Goal: Transaction & Acquisition: Subscribe to service/newsletter

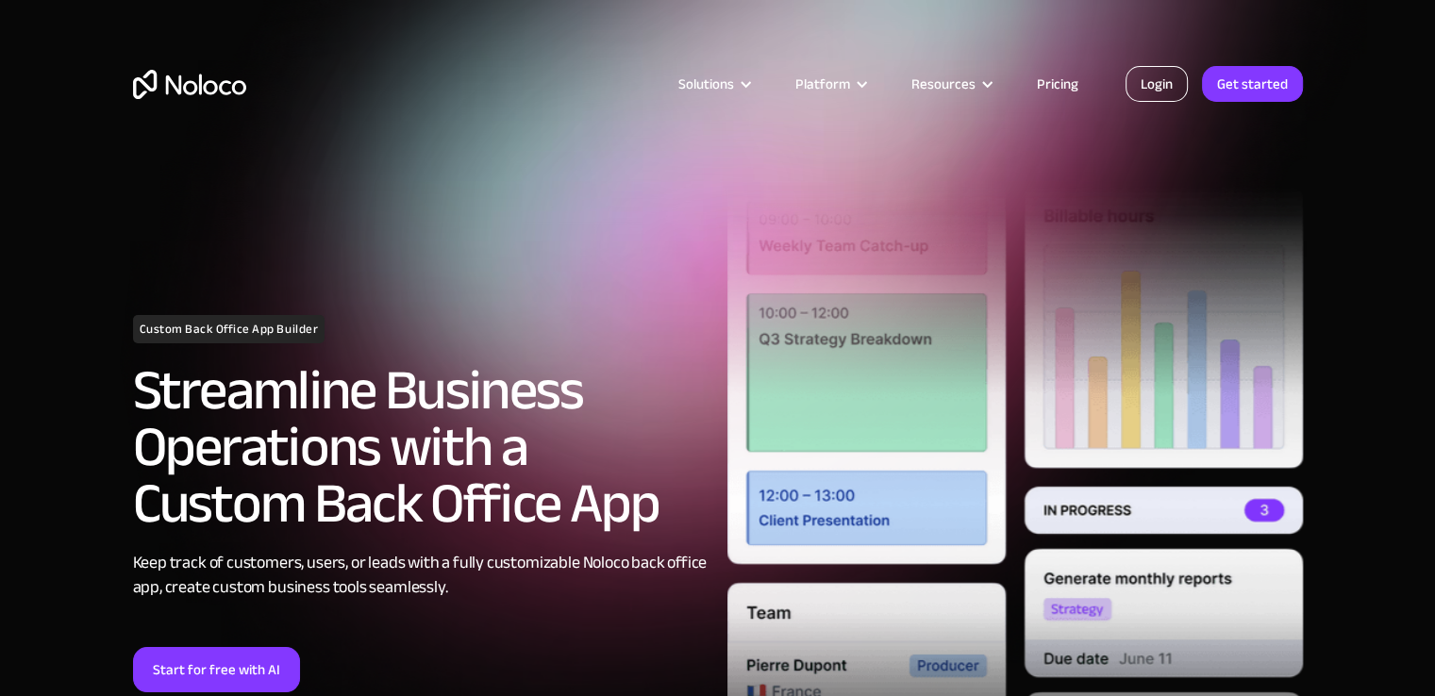
click at [1162, 92] on link "Login" at bounding box center [1156, 84] width 62 height 36
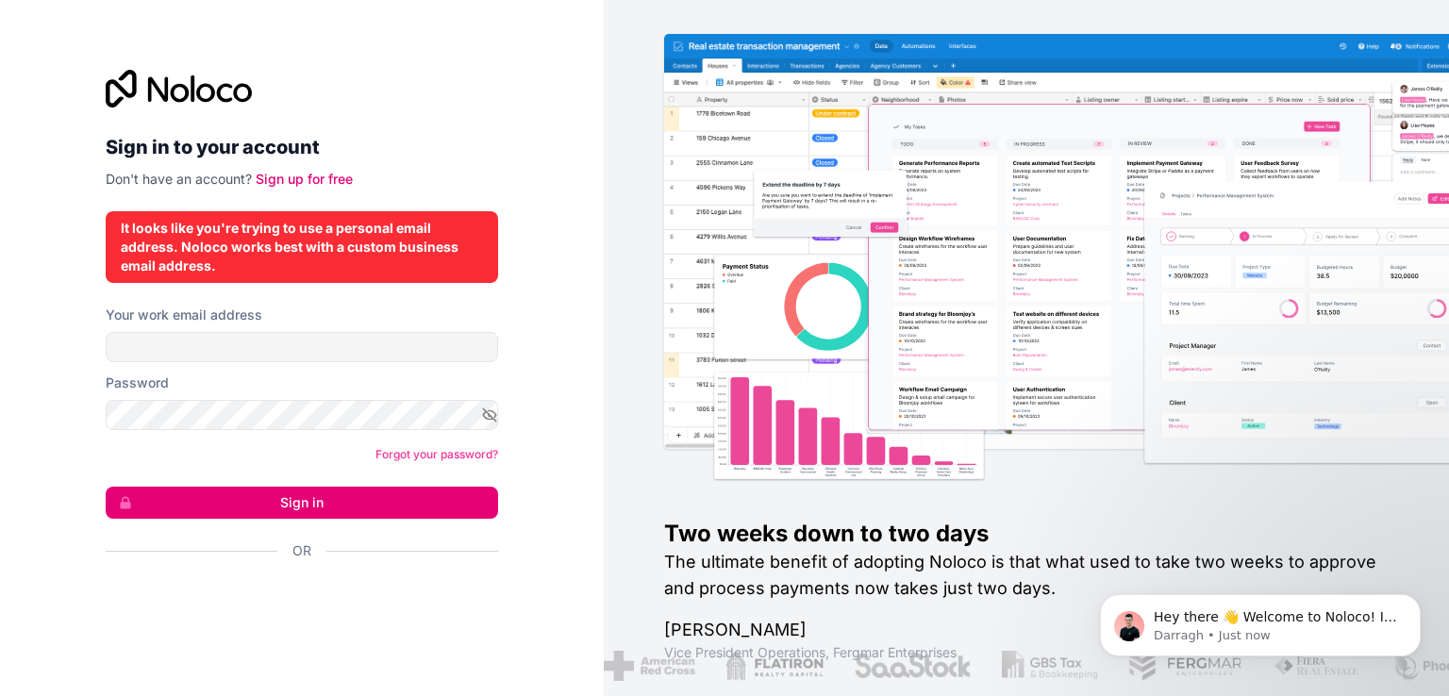
click at [279, 379] on div "Password" at bounding box center [302, 383] width 392 height 19
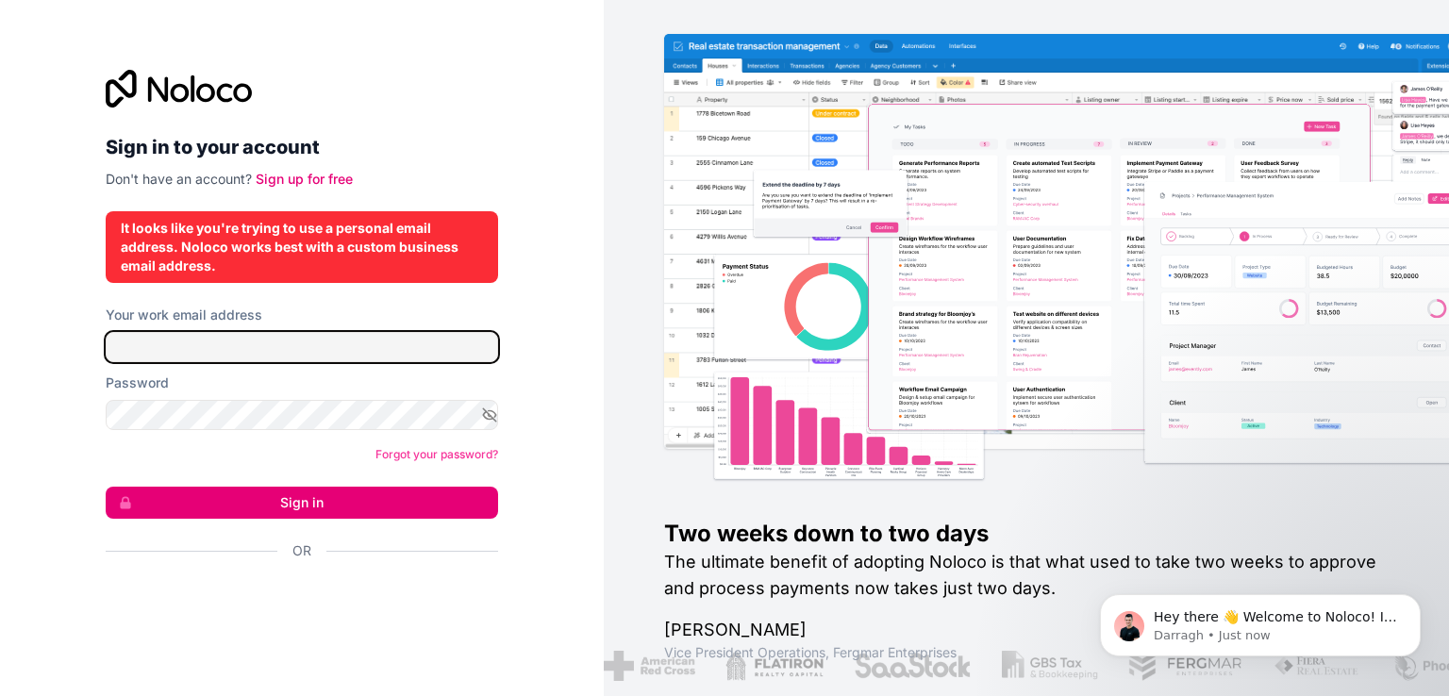
click at [286, 341] on input "Your work email address" at bounding box center [302, 347] width 392 height 30
click at [243, 348] on input "Your work email address" at bounding box center [302, 347] width 392 height 30
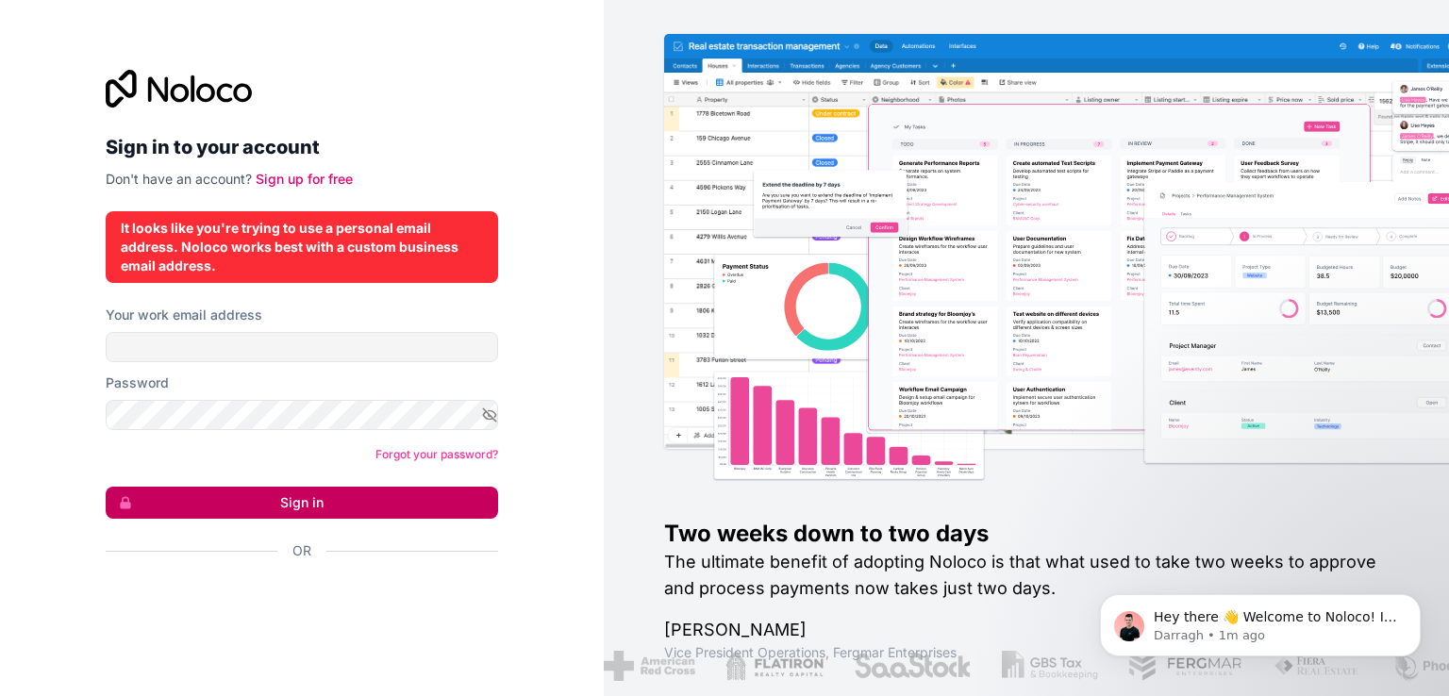
click at [287, 504] on button "Sign in" at bounding box center [302, 503] width 392 height 32
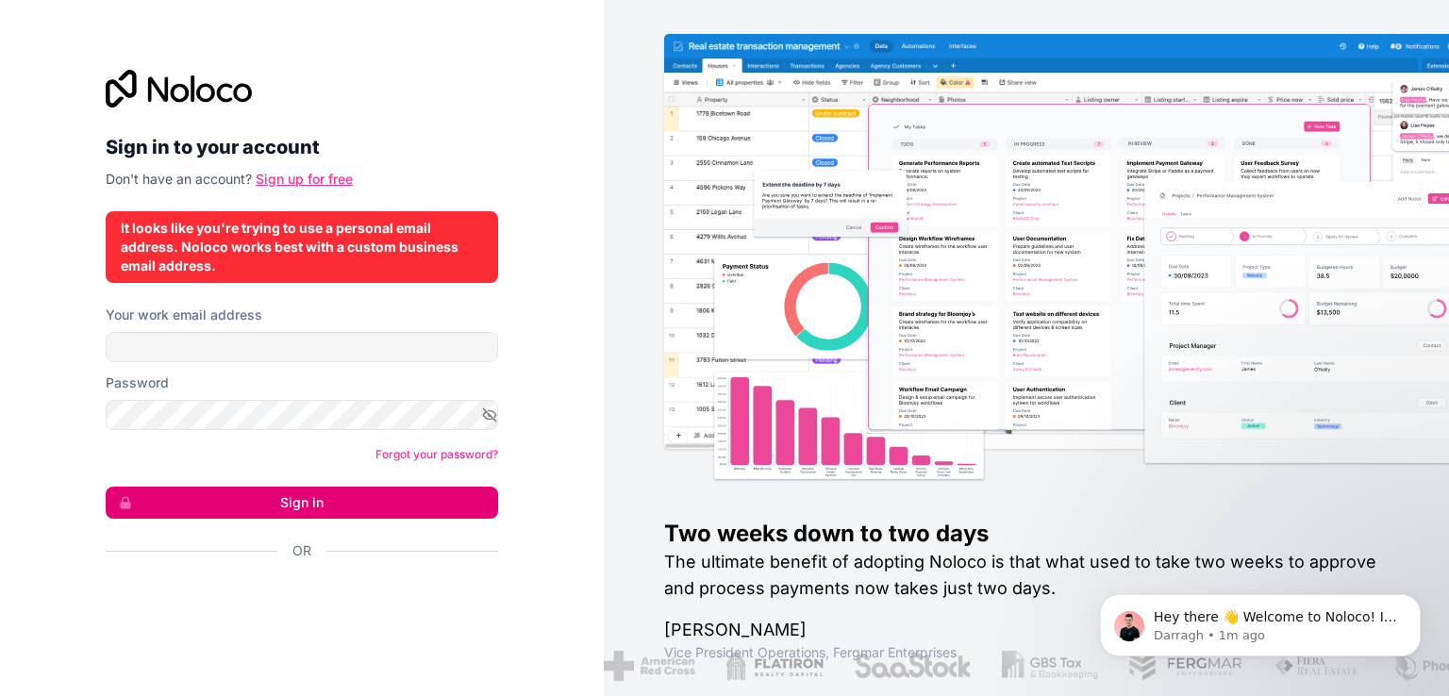
click at [318, 178] on link "Sign up for free" at bounding box center [304, 179] width 97 height 16
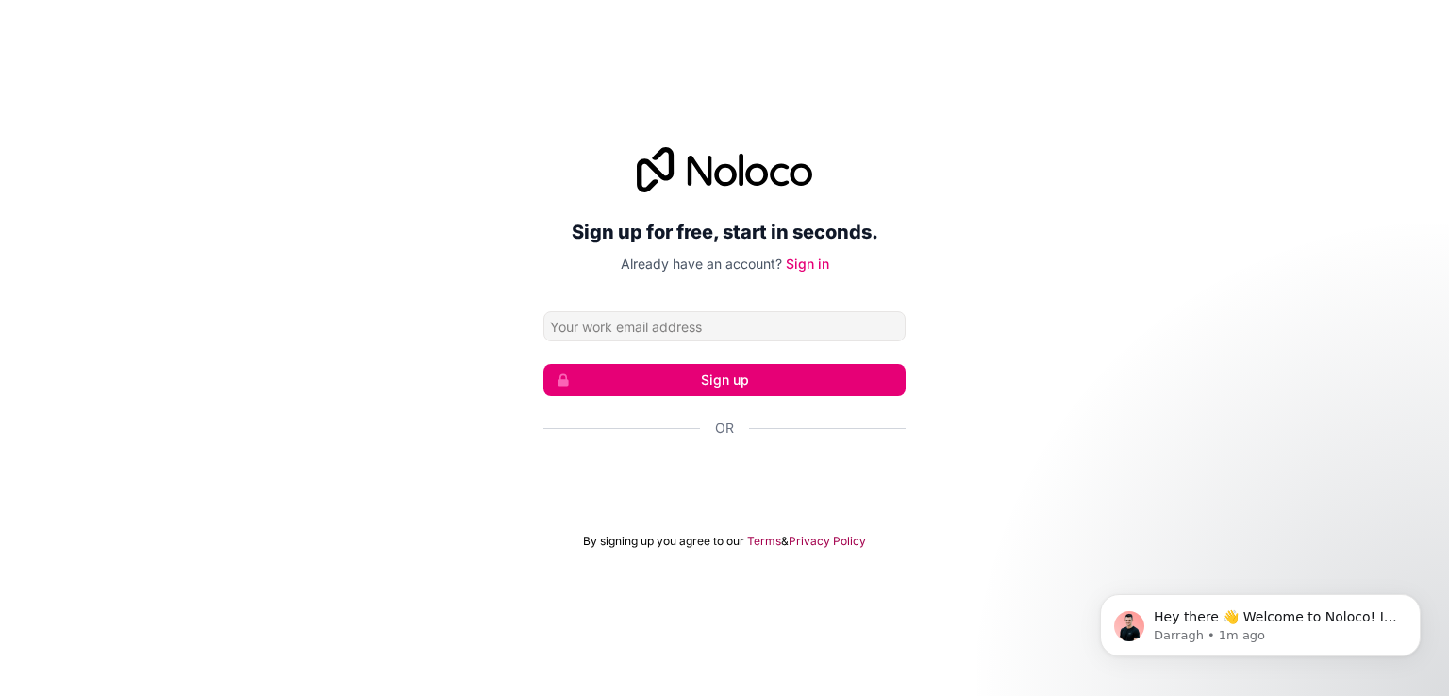
click at [777, 330] on input "Email address" at bounding box center [724, 326] width 362 height 30
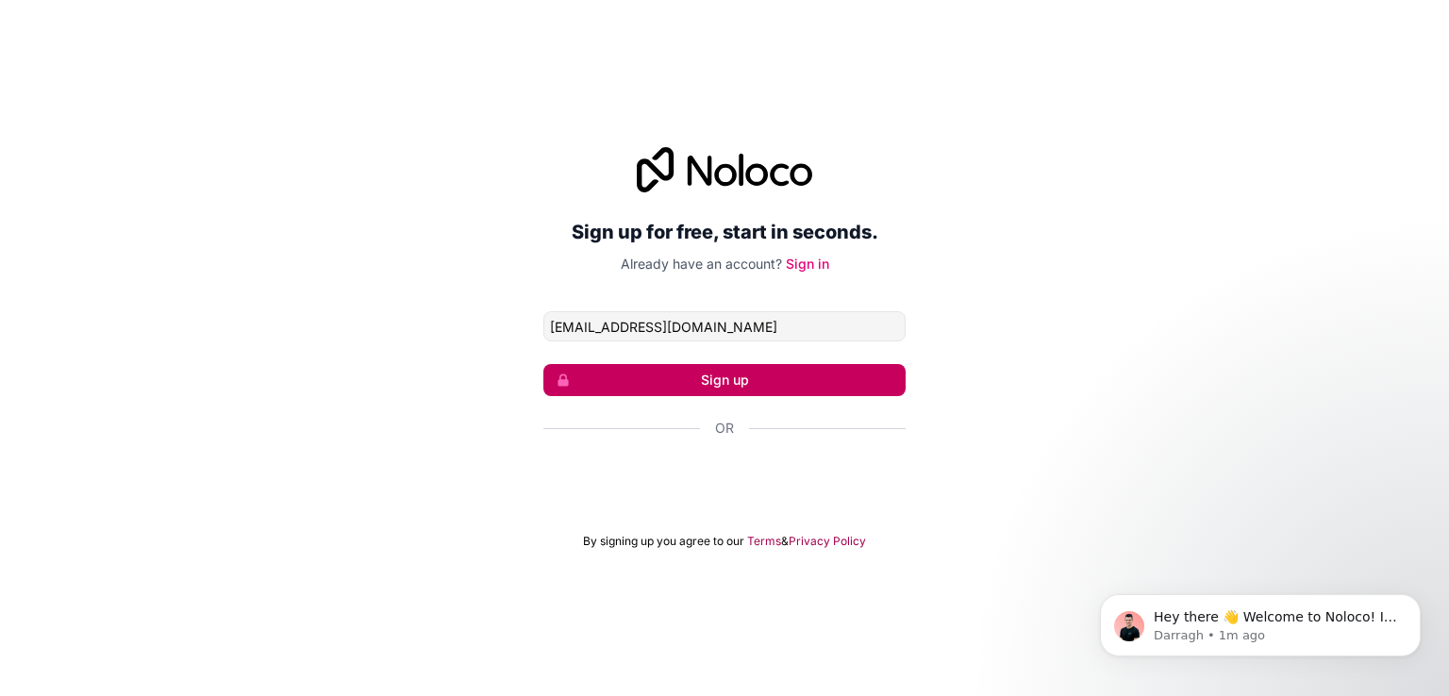
type input "mngp09@gmail.com"
click at [781, 380] on button "Sign up" at bounding box center [724, 380] width 362 height 32
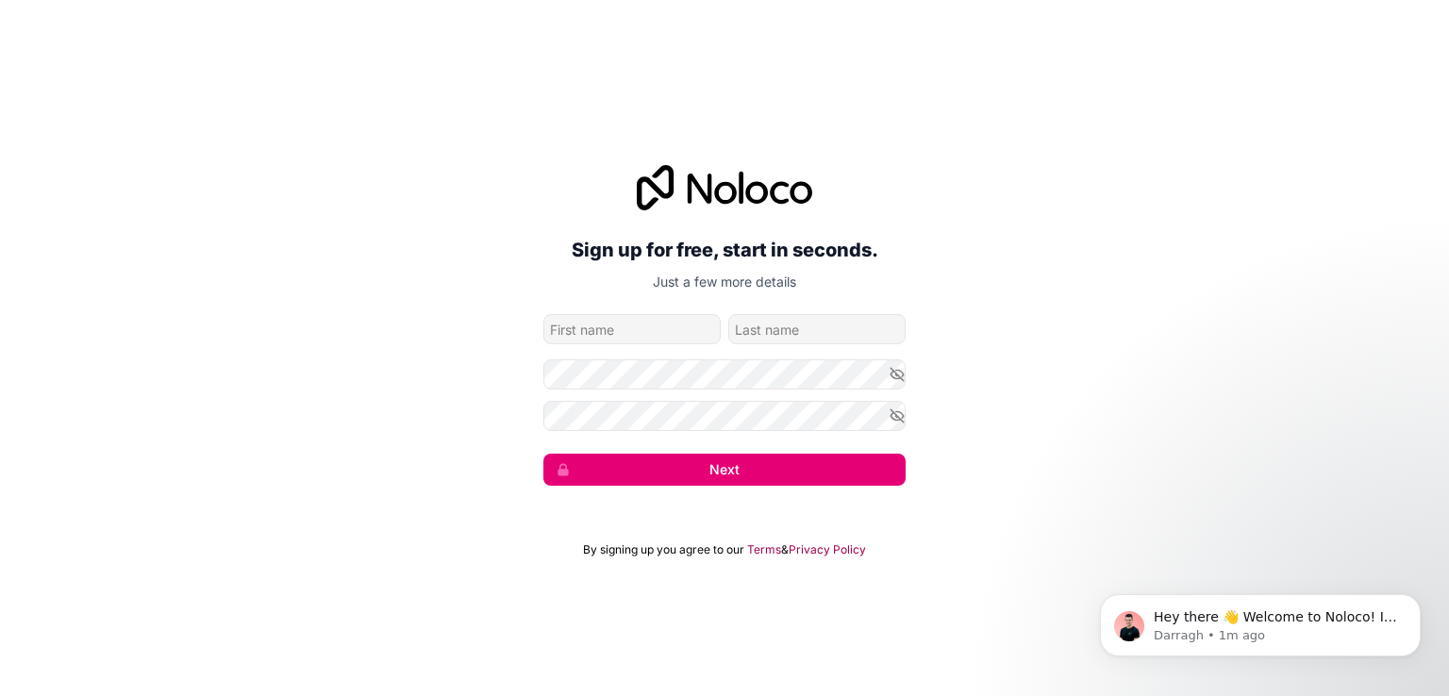
click at [653, 342] on input "given-name" at bounding box center [631, 329] width 177 height 30
type input "Guru"
click at [792, 325] on input "family-name" at bounding box center [816, 329] width 177 height 30
type input "prasad"
click at [717, 472] on button "Next" at bounding box center [724, 470] width 362 height 32
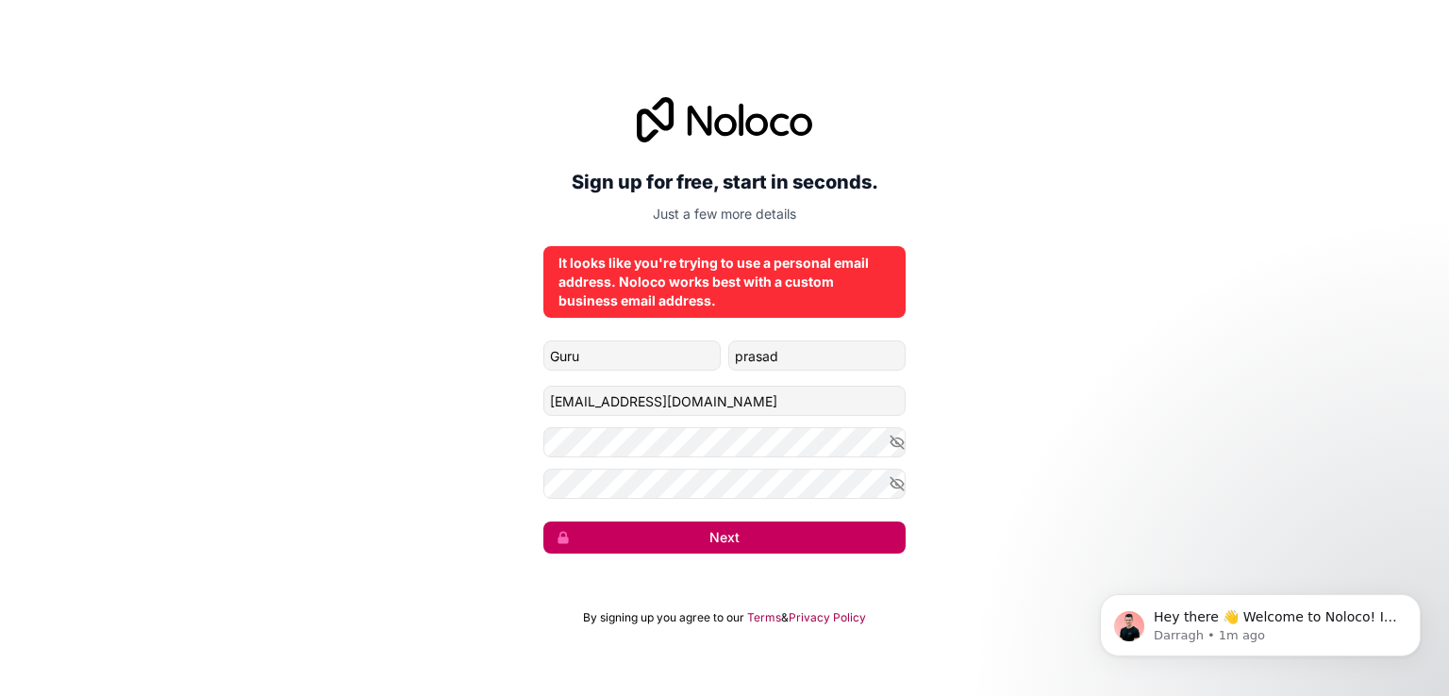
click at [741, 547] on button "Next" at bounding box center [724, 538] width 362 height 32
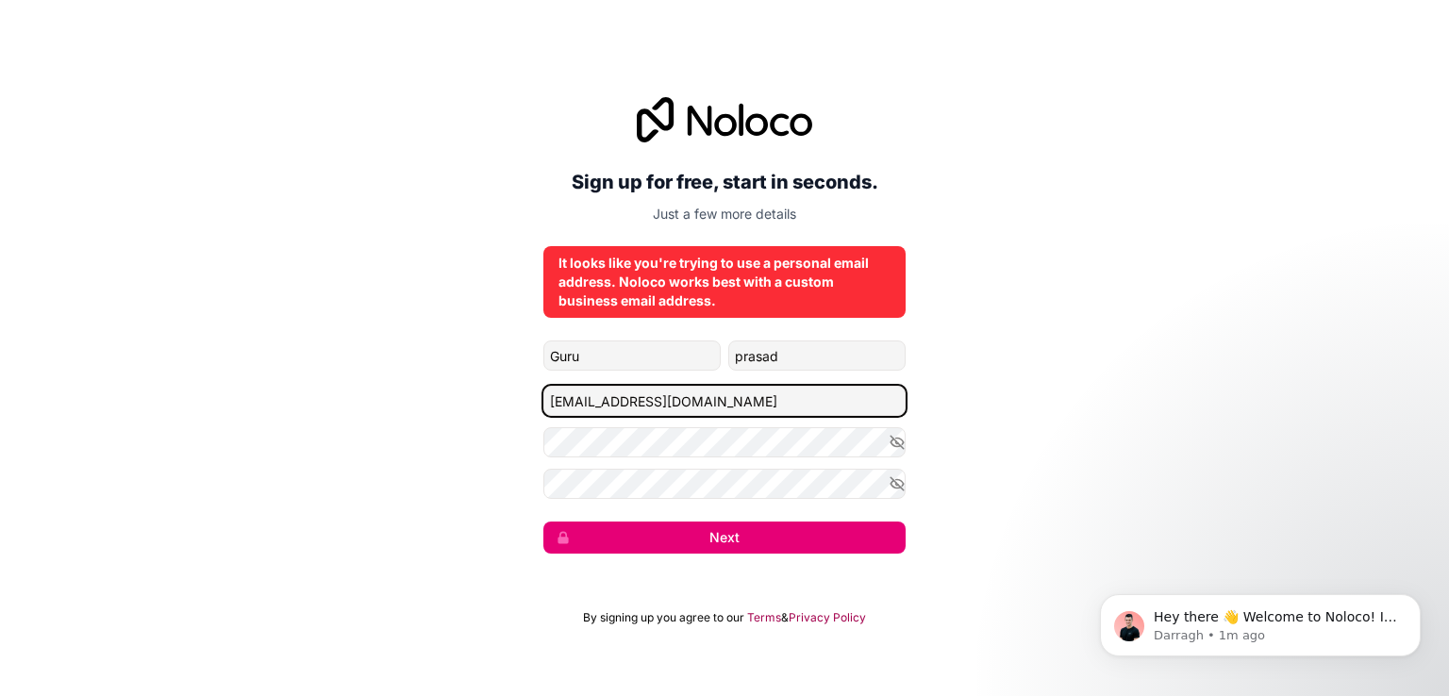
drag, startPoint x: 696, startPoint y: 405, endPoint x: 464, endPoint y: 408, distance: 232.1
click at [464, 408] on div "Sign up for free, start in seconds. Just a few more details It looks like you'r…" at bounding box center [724, 325] width 1449 height 509
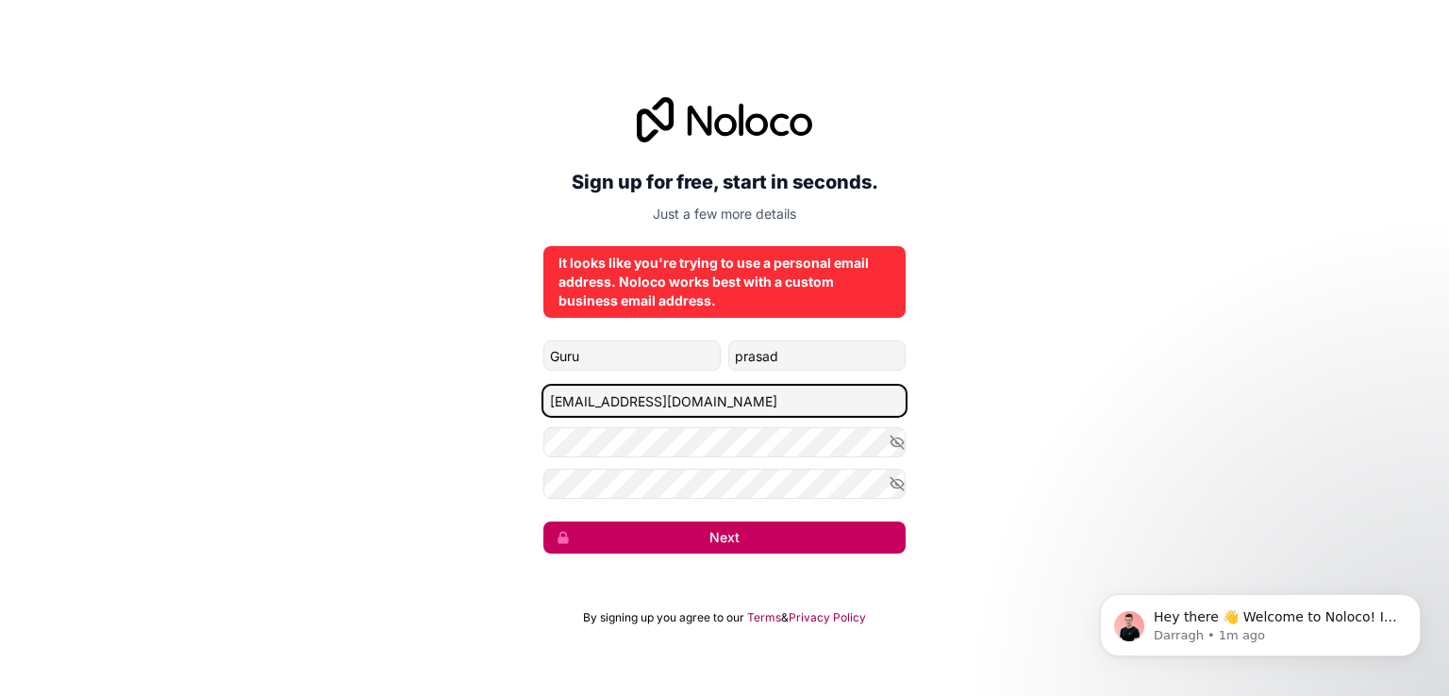
type input "gp09mn79@yahoo.com"
click at [721, 529] on button "Next" at bounding box center [724, 538] width 362 height 32
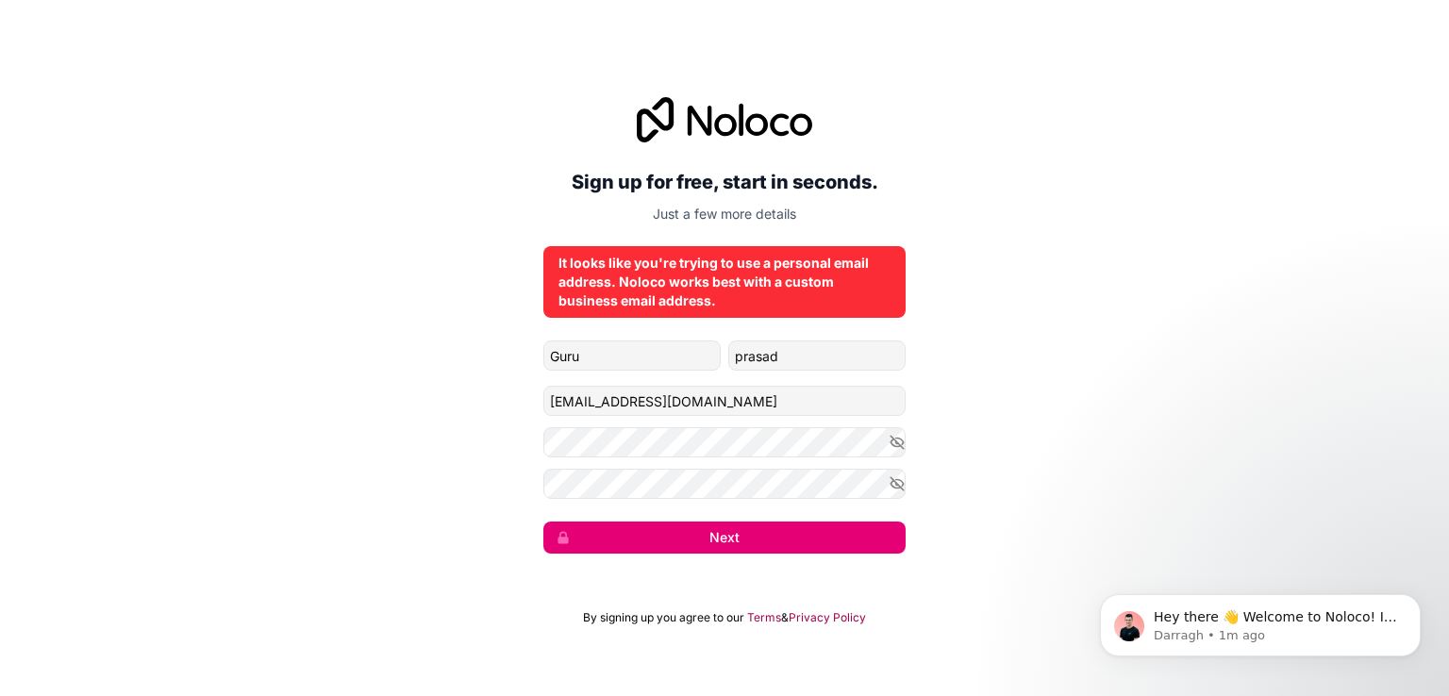
click at [695, 269] on div "It looks like you're trying to use a personal email address. Noloco works best …" at bounding box center [724, 282] width 332 height 57
click at [732, 212] on p "Just a few more details" at bounding box center [724, 214] width 362 height 19
click at [747, 287] on div "It looks like you're trying to use a personal email address. Noloco works best …" at bounding box center [724, 282] width 332 height 57
